Goal: Register for event/course: Sign up to attend an event or enroll in a course

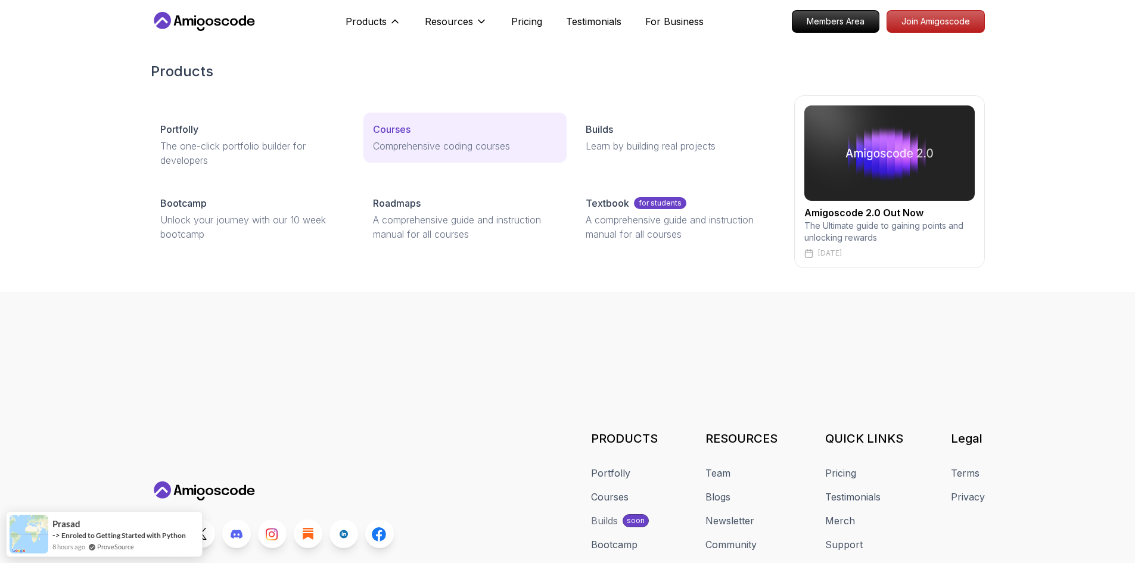
click at [410, 127] on p "Courses" at bounding box center [392, 129] width 38 height 14
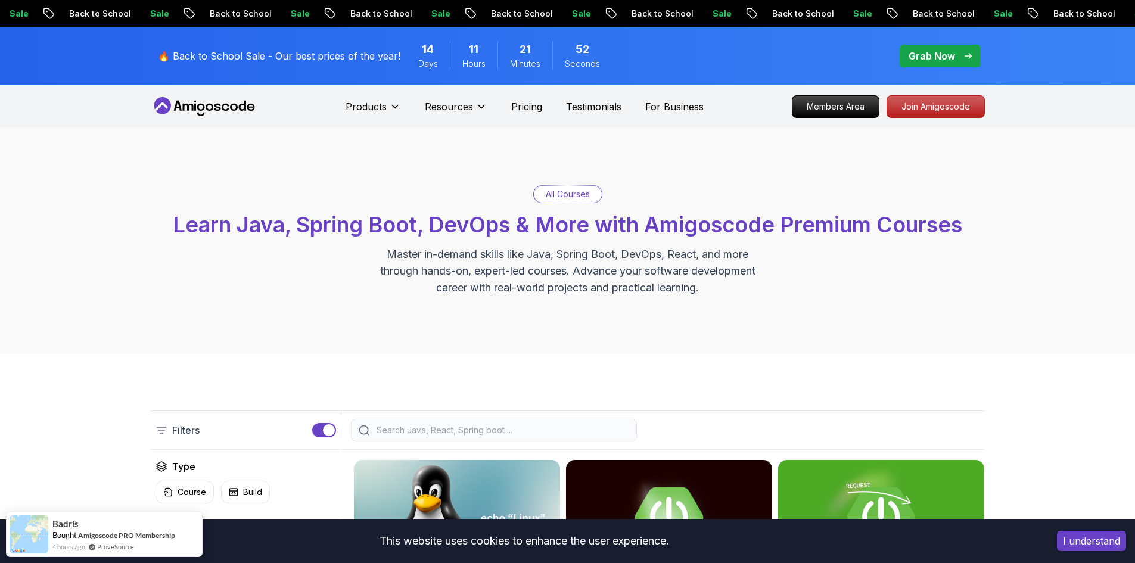
click at [436, 426] on input "search" at bounding box center [501, 430] width 255 height 12
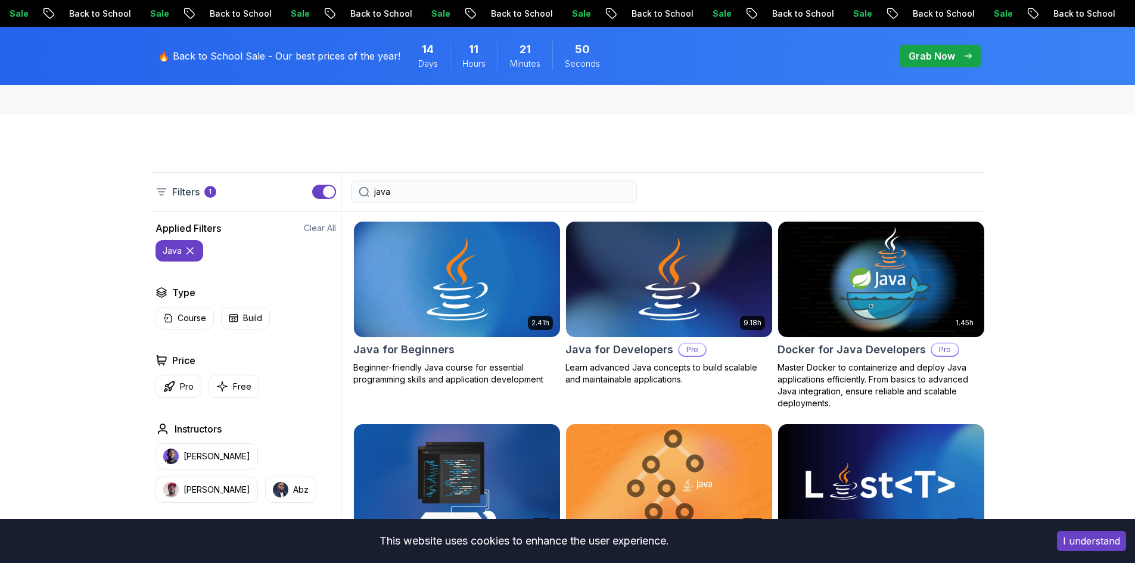
scroll to position [298, 0]
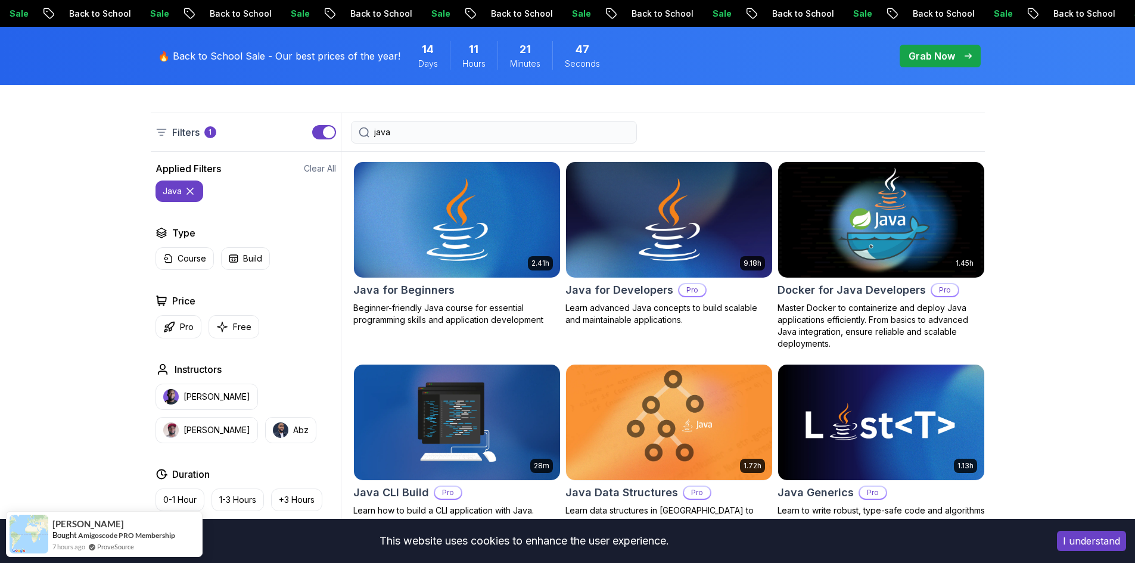
type input "java"
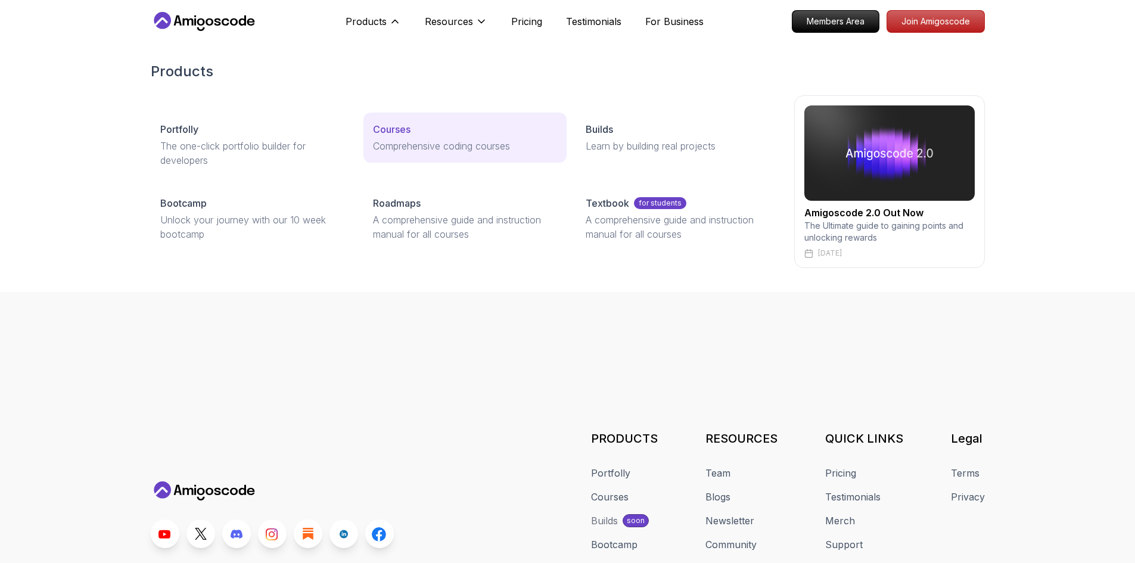
click at [410, 127] on p "Courses" at bounding box center [392, 129] width 38 height 14
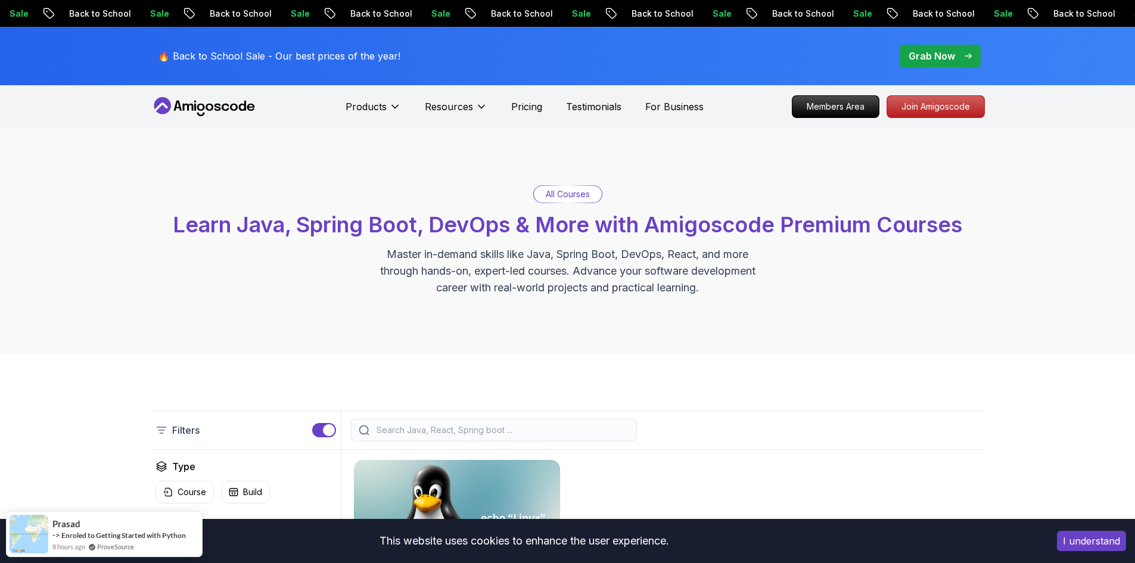
scroll to position [60, 0]
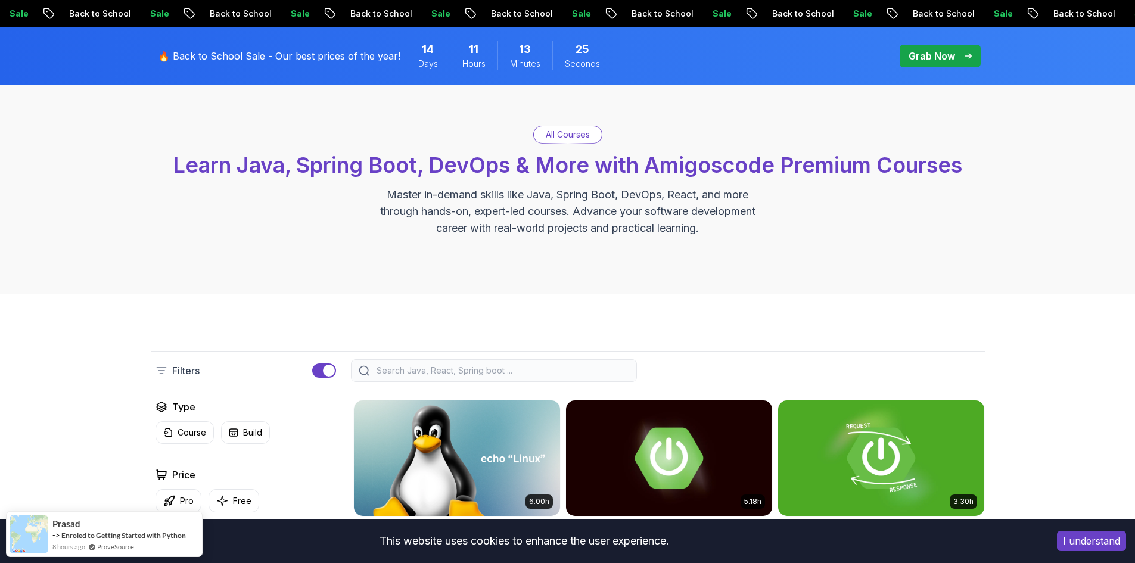
click at [438, 372] on input "search" at bounding box center [501, 371] width 255 height 12
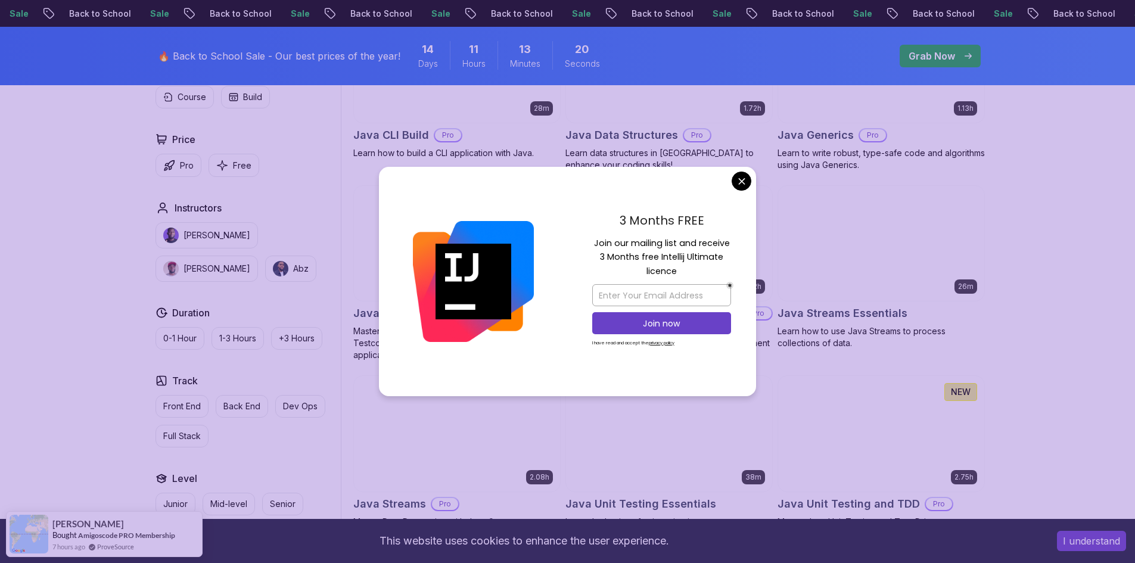
scroll to position [715, 0]
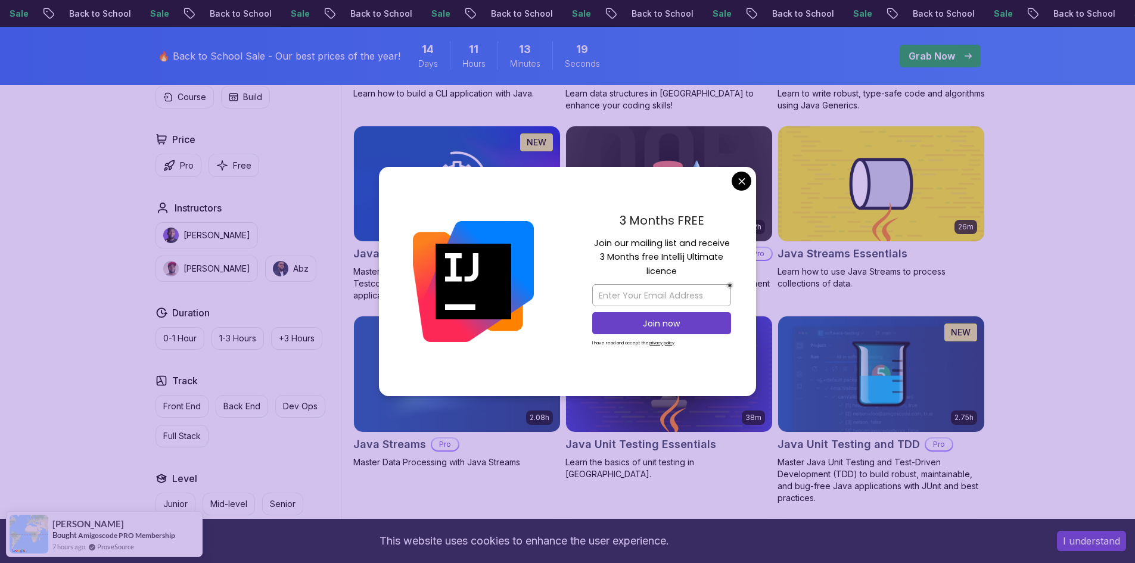
type input "java"
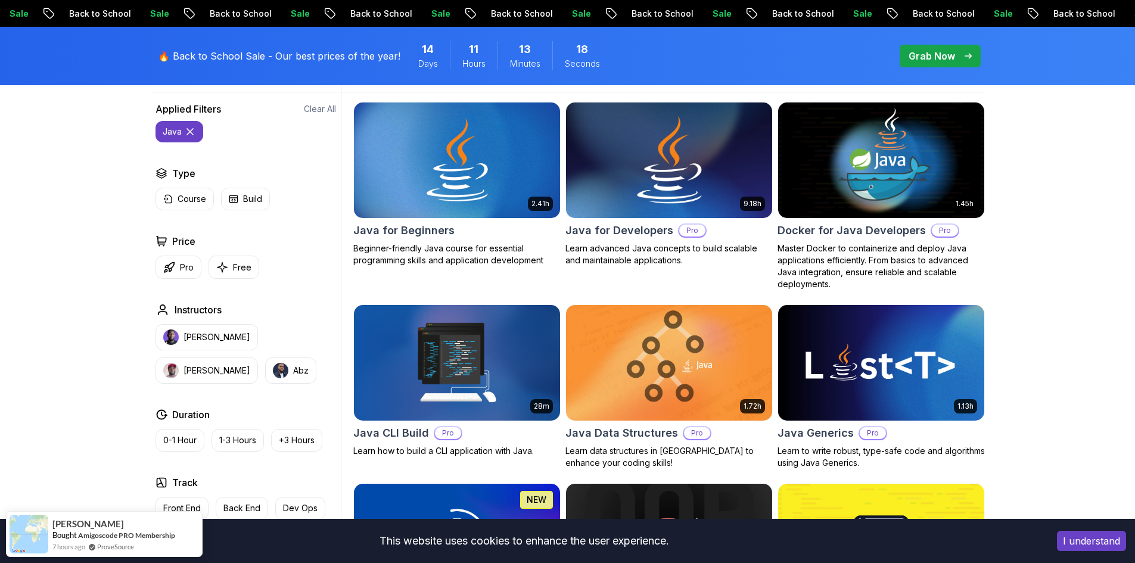
scroll to position [298, 0]
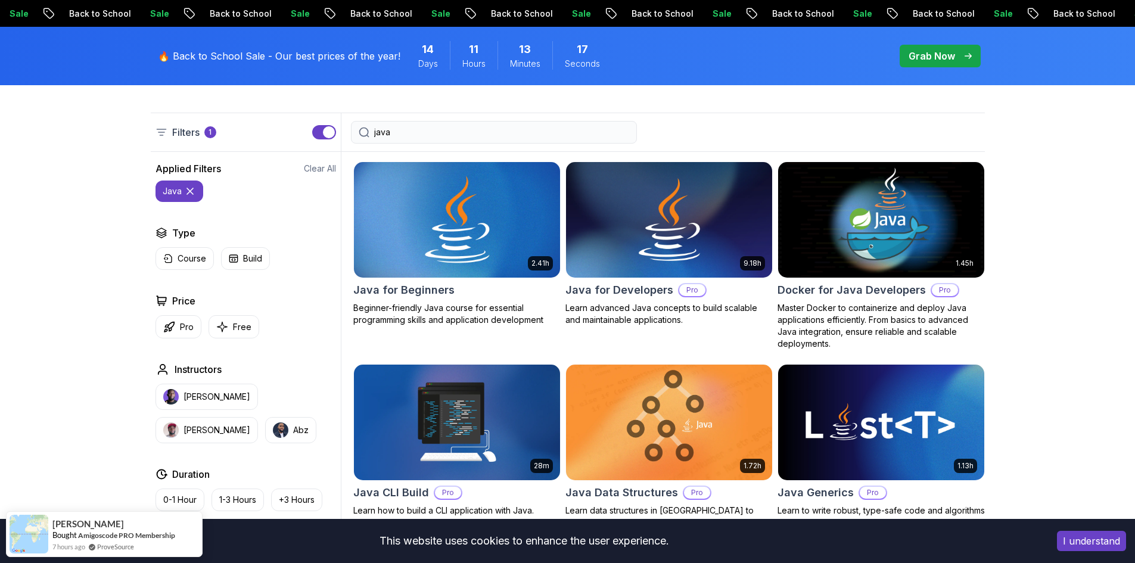
click at [498, 232] on img at bounding box center [456, 219] width 216 height 121
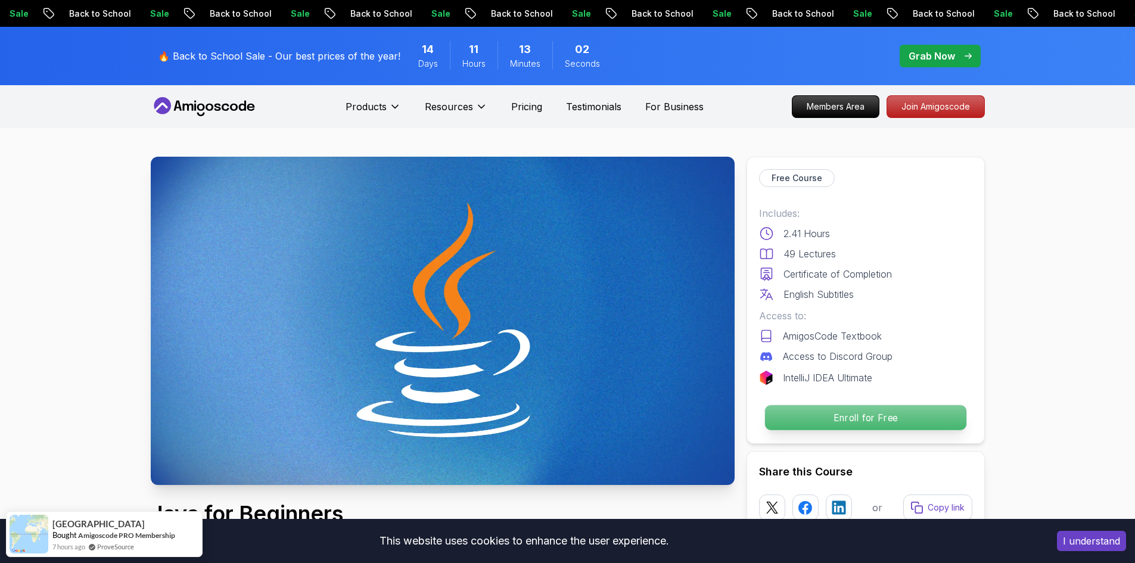
click at [927, 407] on p "Enroll for Free" at bounding box center [864, 417] width 201 height 25
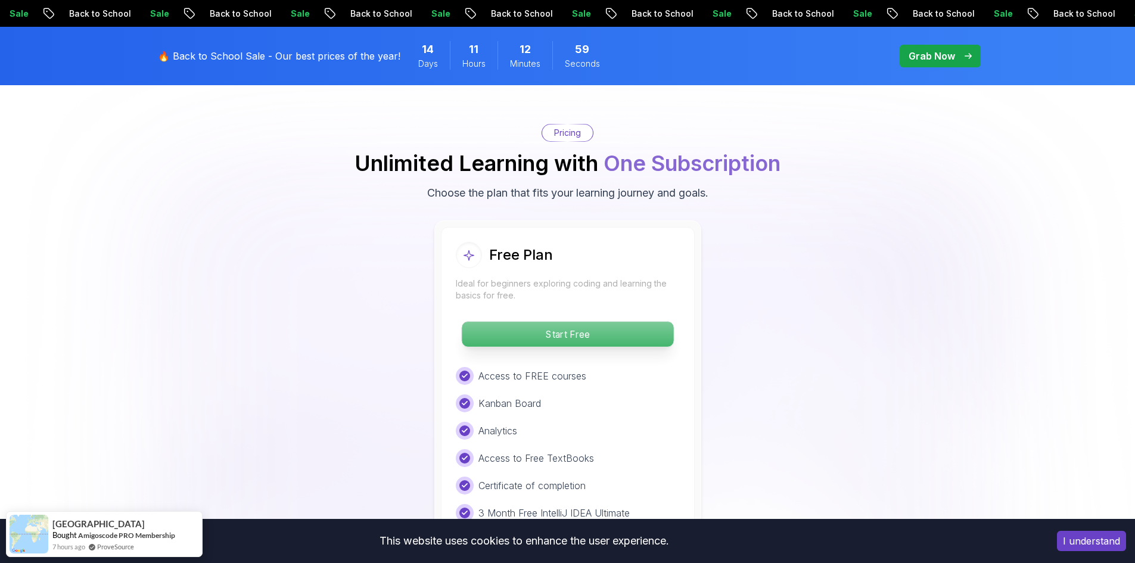
click at [581, 322] on p "Start Free" at bounding box center [567, 334] width 211 height 25
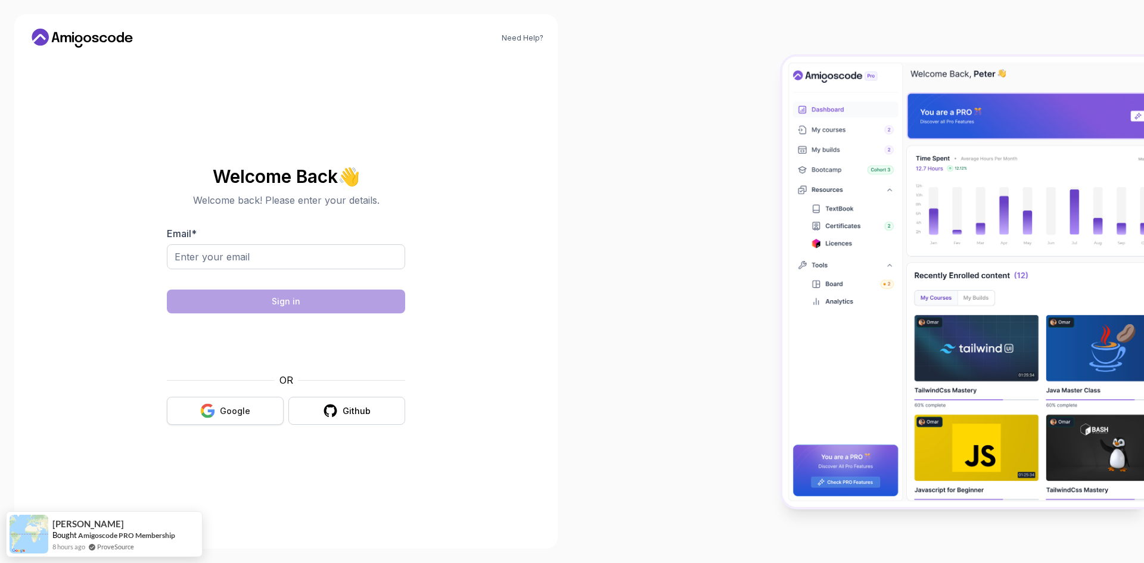
click at [236, 413] on div "Google" at bounding box center [235, 411] width 30 height 12
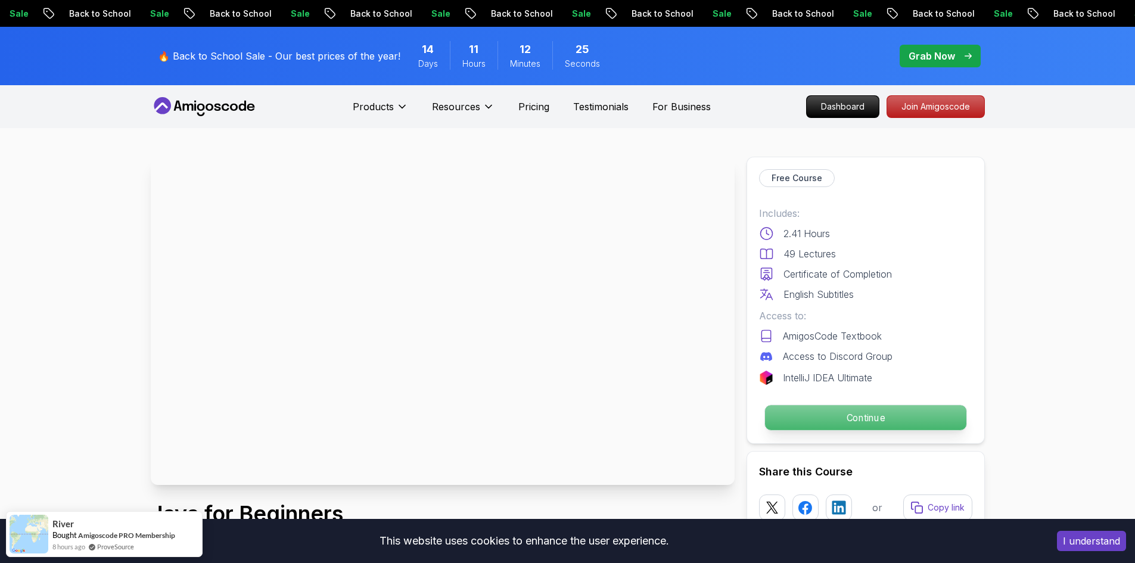
scroll to position [60, 0]
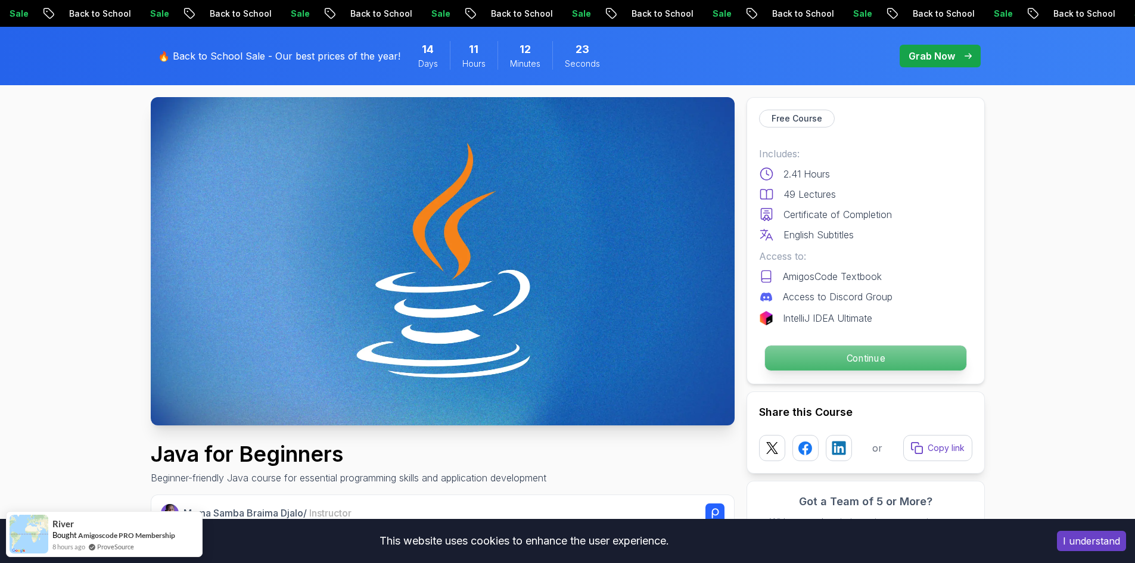
click at [919, 361] on p "Continue" at bounding box center [864, 357] width 201 height 25
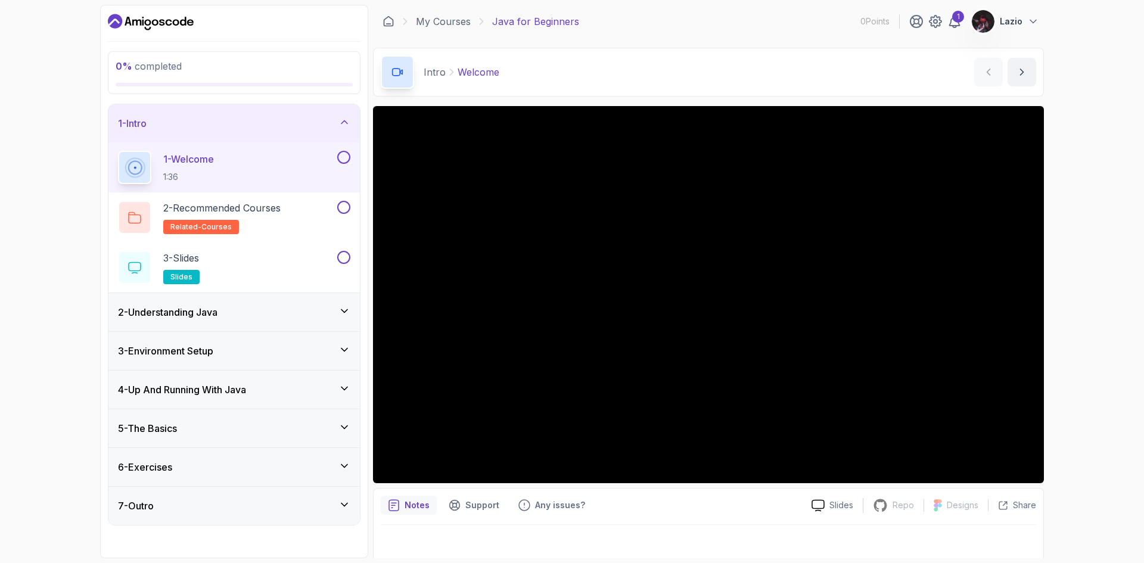
click at [1084, 486] on div "0 % completed 1 - Intro 1 - Welcome 1:36 2 - Recommended Courses related-course…" at bounding box center [572, 281] width 1144 height 563
click at [1096, 500] on div "0 % completed 1 - Intro 1 - Welcome 1:36 2 - Recommended Courses related-course…" at bounding box center [572, 281] width 1144 height 563
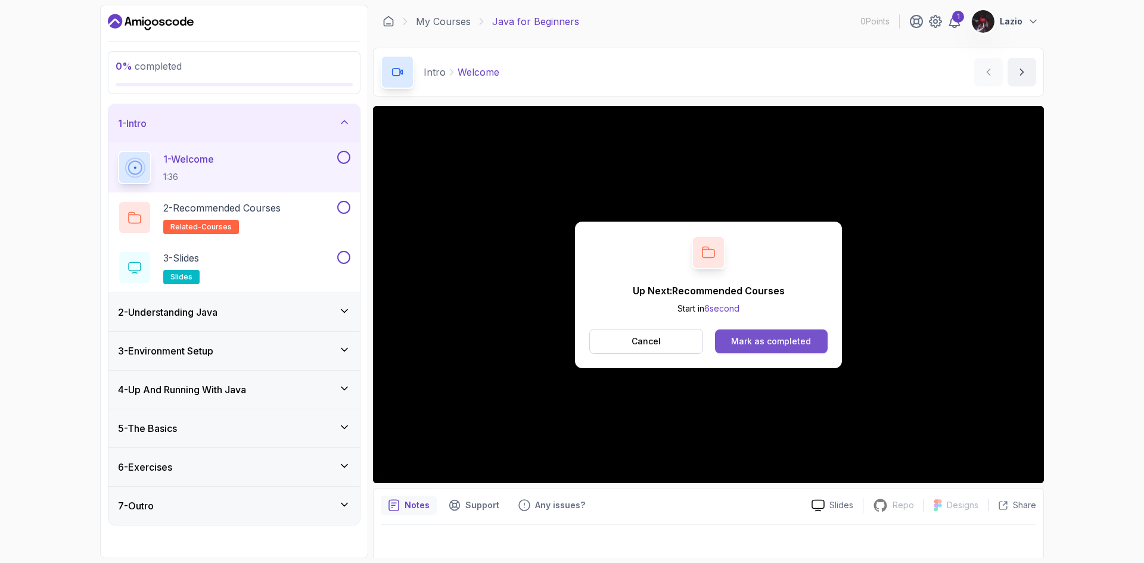
click at [743, 343] on div "Mark as completed" at bounding box center [771, 341] width 80 height 12
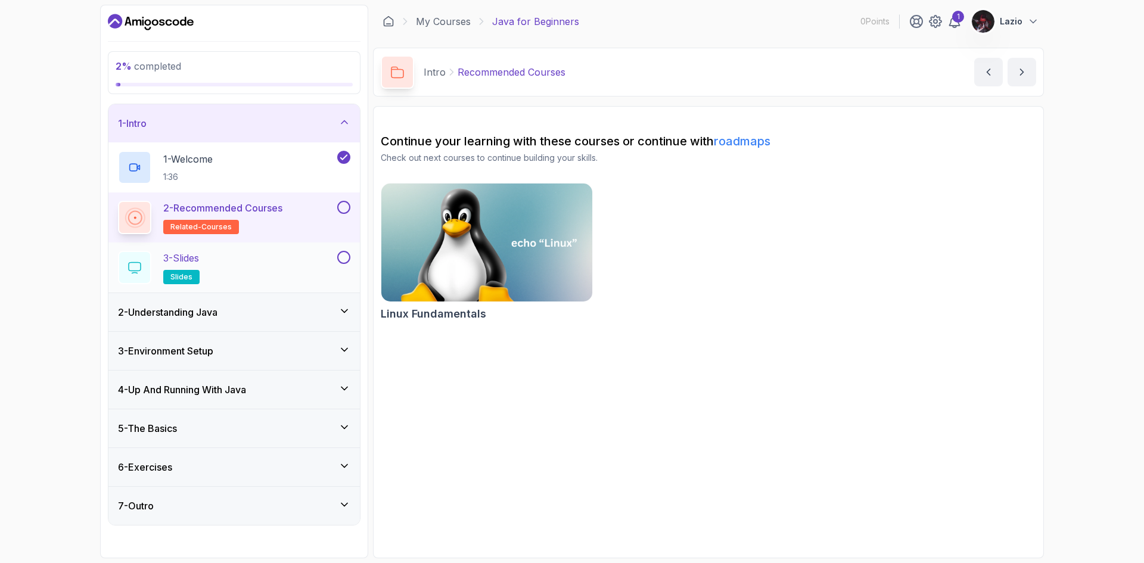
click at [316, 260] on div "3 - Slides slides" at bounding box center [226, 267] width 217 height 33
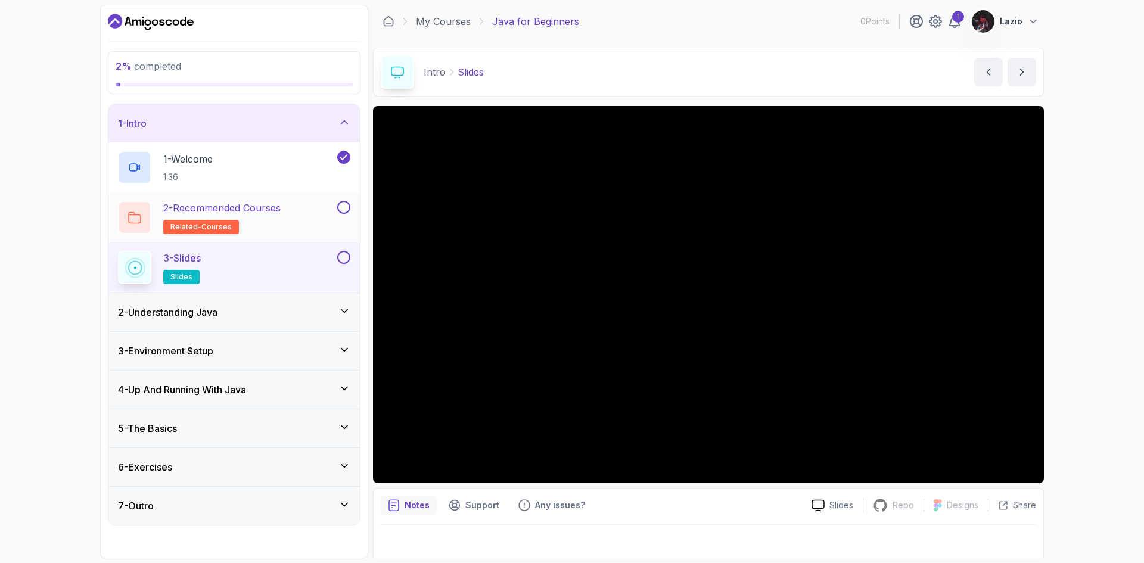
click at [309, 224] on div "2 - Recommended Courses related-courses" at bounding box center [226, 217] width 217 height 33
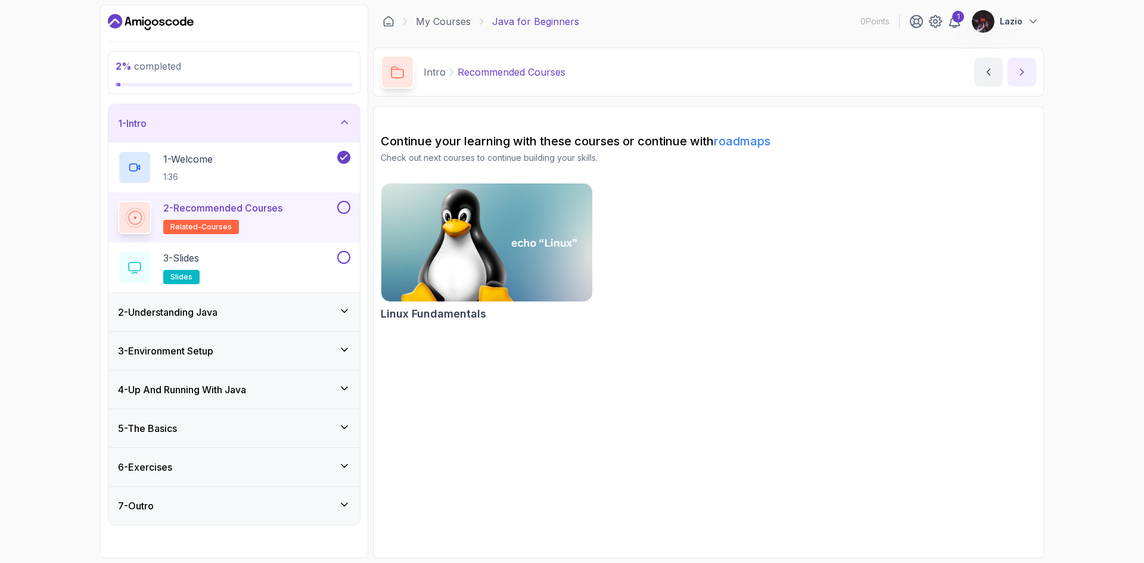
click at [1021, 74] on icon "next content" at bounding box center [1021, 72] width 3 height 6
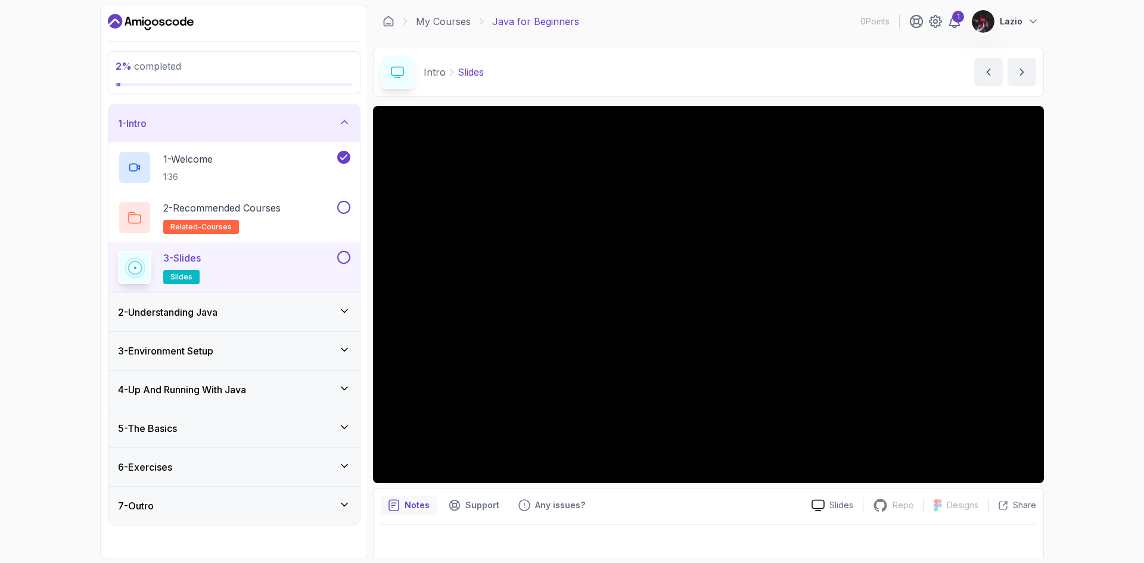
click at [341, 263] on button at bounding box center [343, 257] width 13 height 13
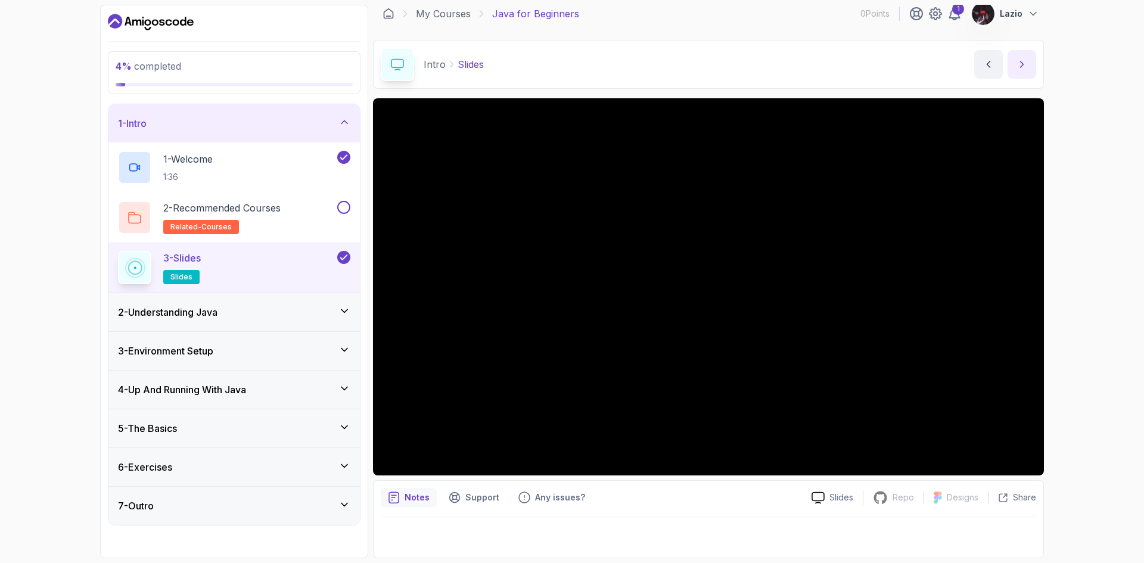
click at [1015, 67] on button "next content" at bounding box center [1021, 64] width 29 height 29
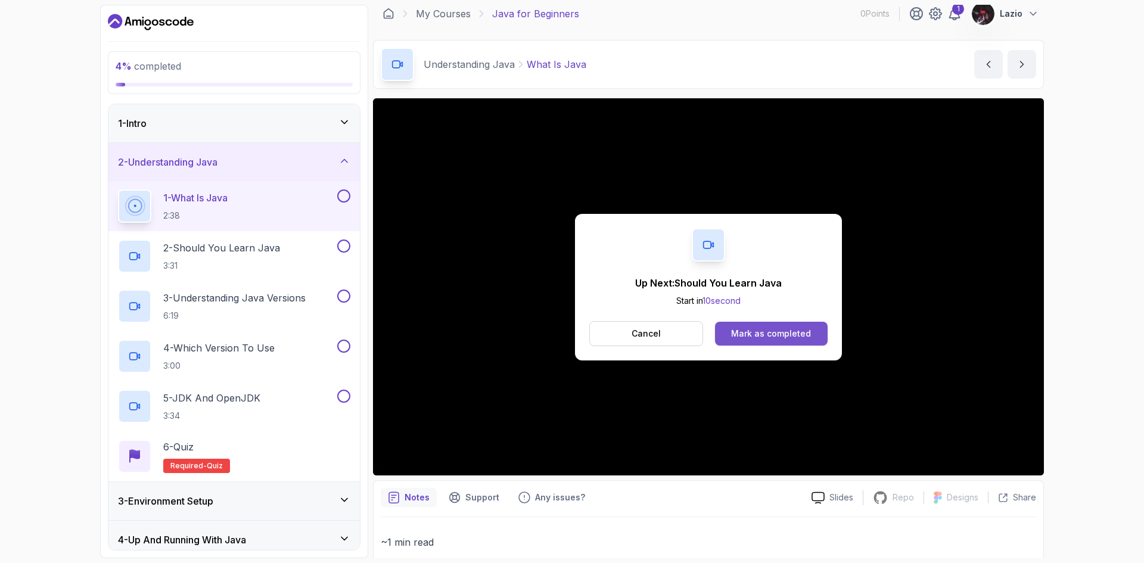
click at [771, 338] on div "Mark as completed" at bounding box center [771, 334] width 80 height 12
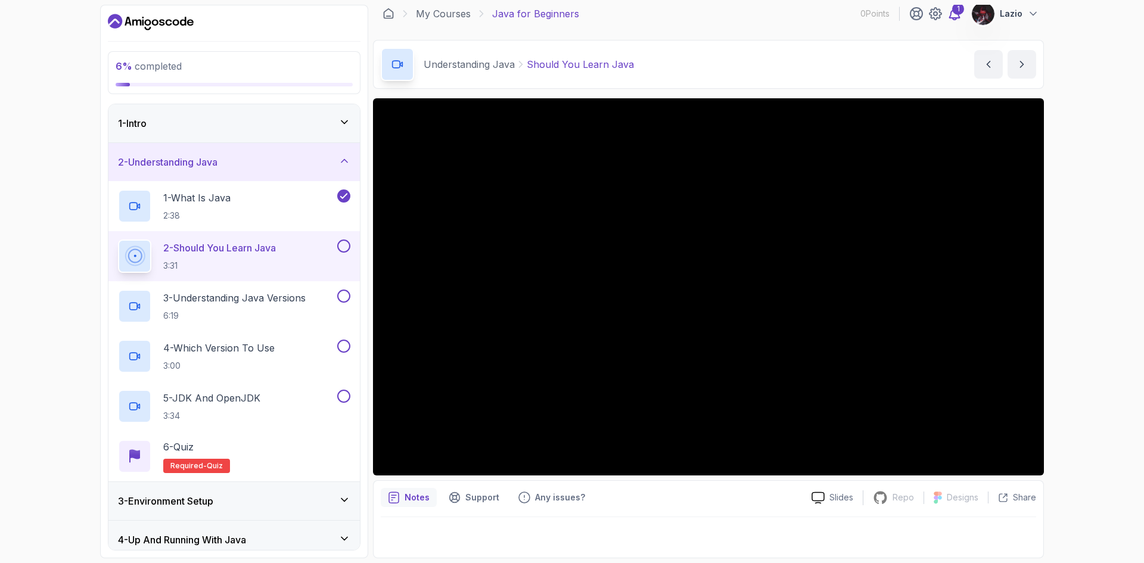
click at [957, 15] on icon at bounding box center [954, 14] width 14 height 14
